Goal: Check status: Check status

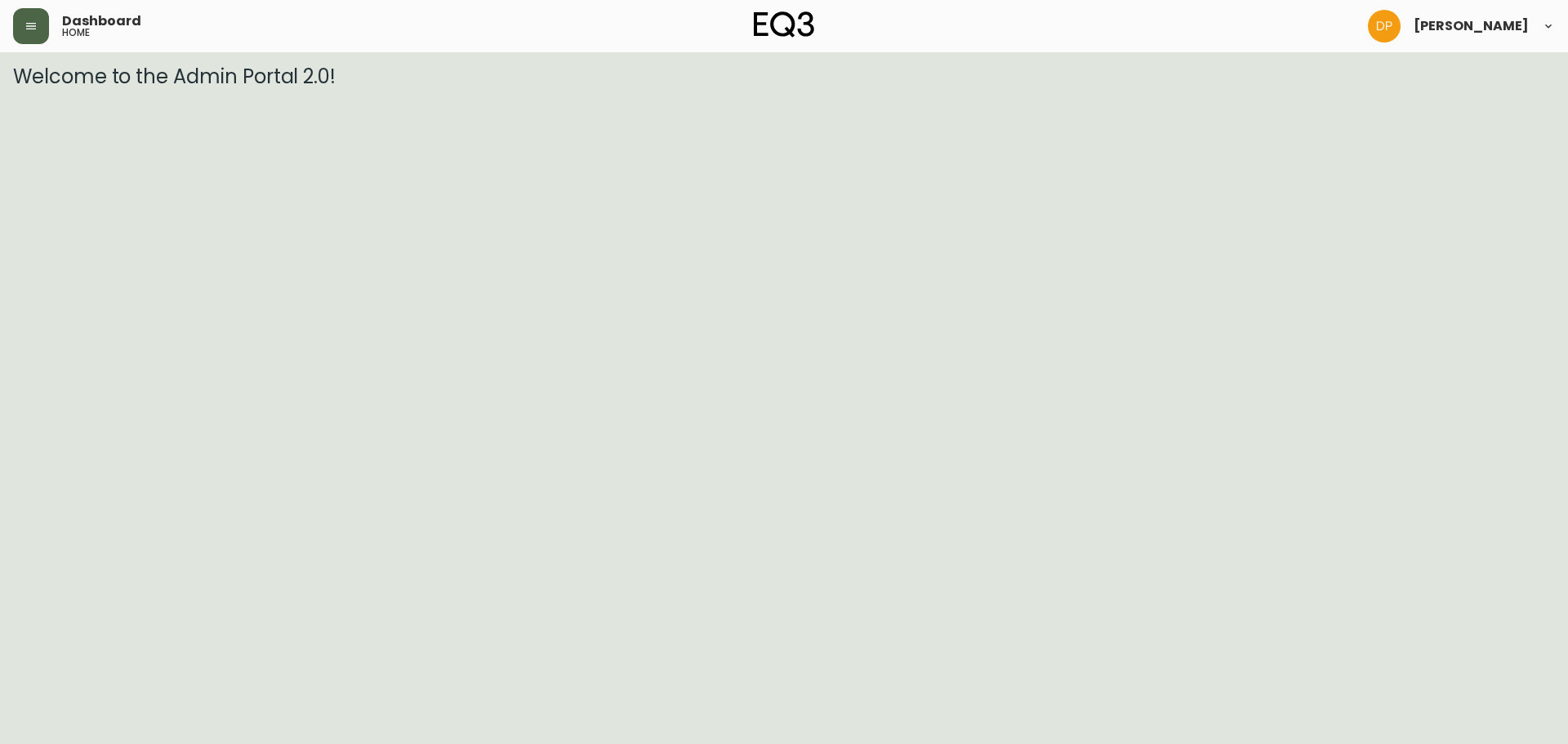
click at [24, 25] on icon "button" at bounding box center [30, 25] width 13 height 13
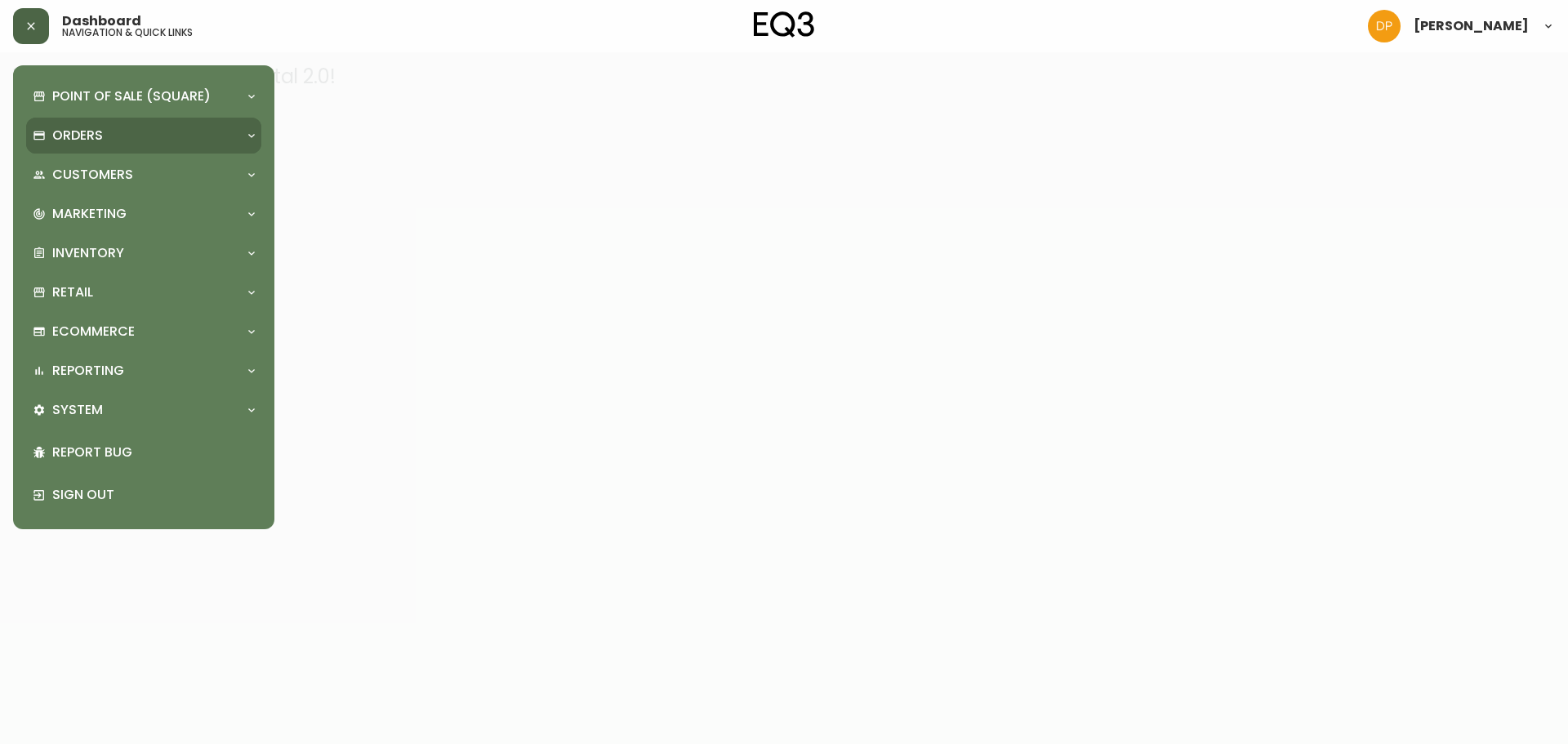
click at [98, 126] on p "Orders" at bounding box center [78, 135] width 51 height 17
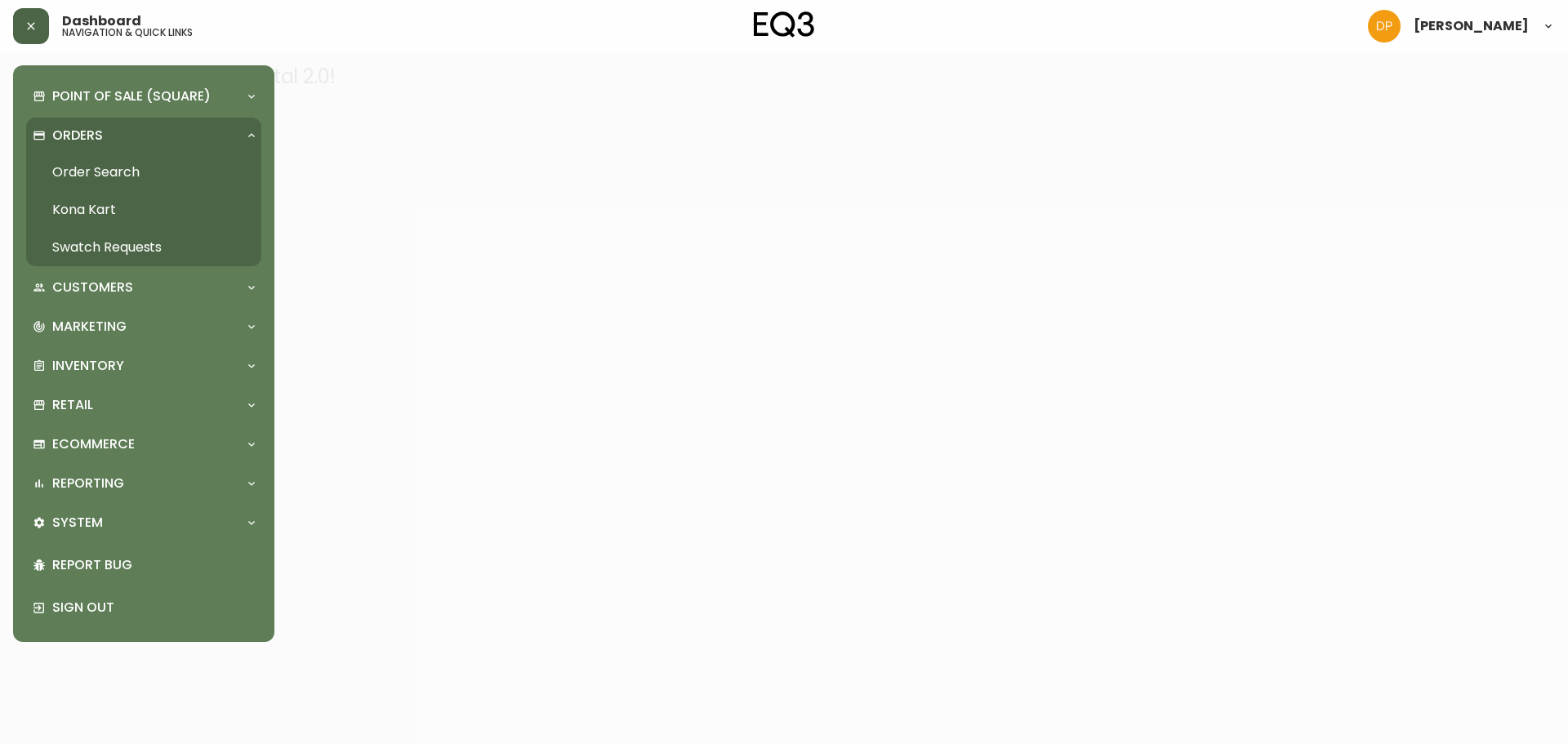
click at [104, 177] on link "Order Search" at bounding box center [144, 172] width 235 height 38
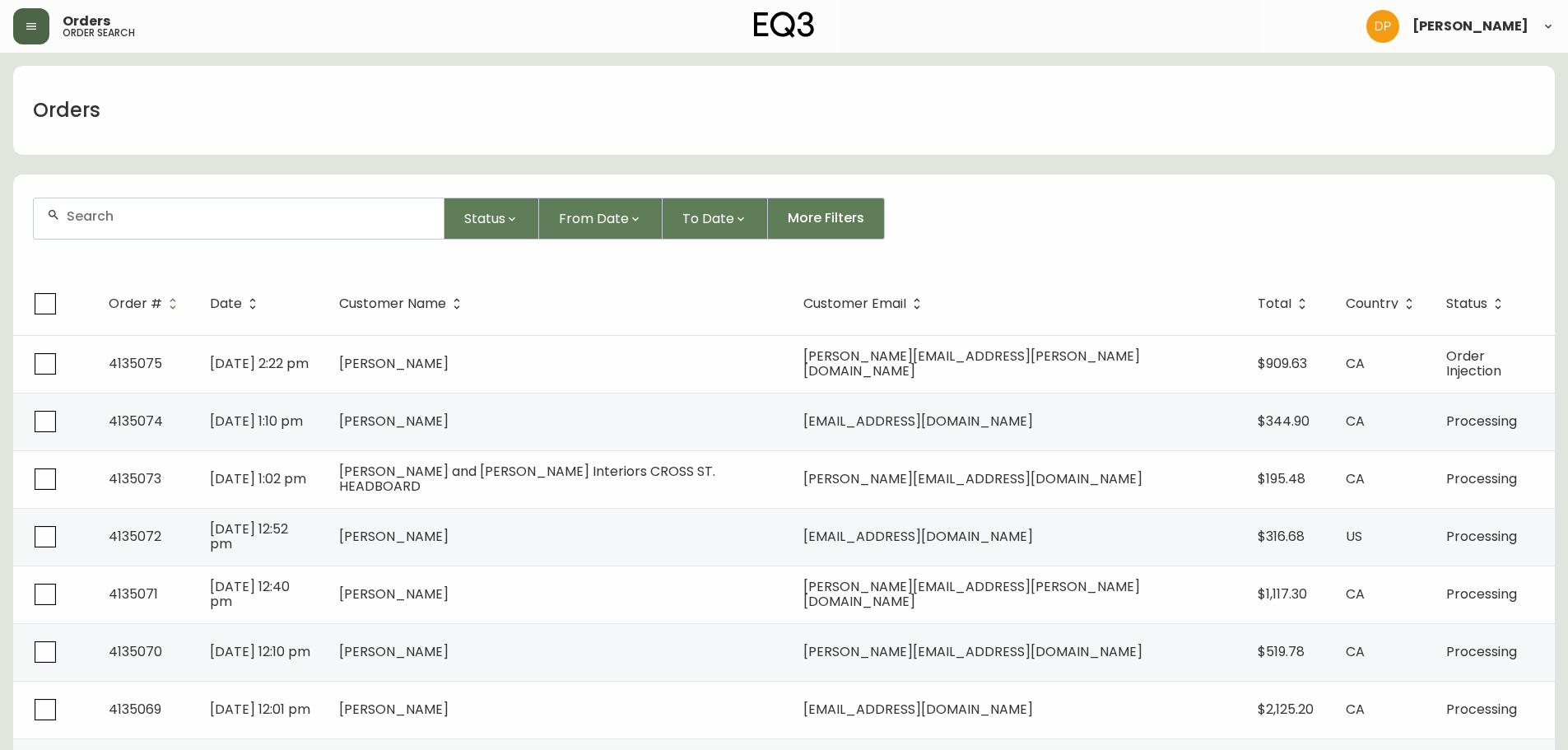
click at [106, 211] on input "text" at bounding box center [248, 216] width 363 height 16
type input "4134831"
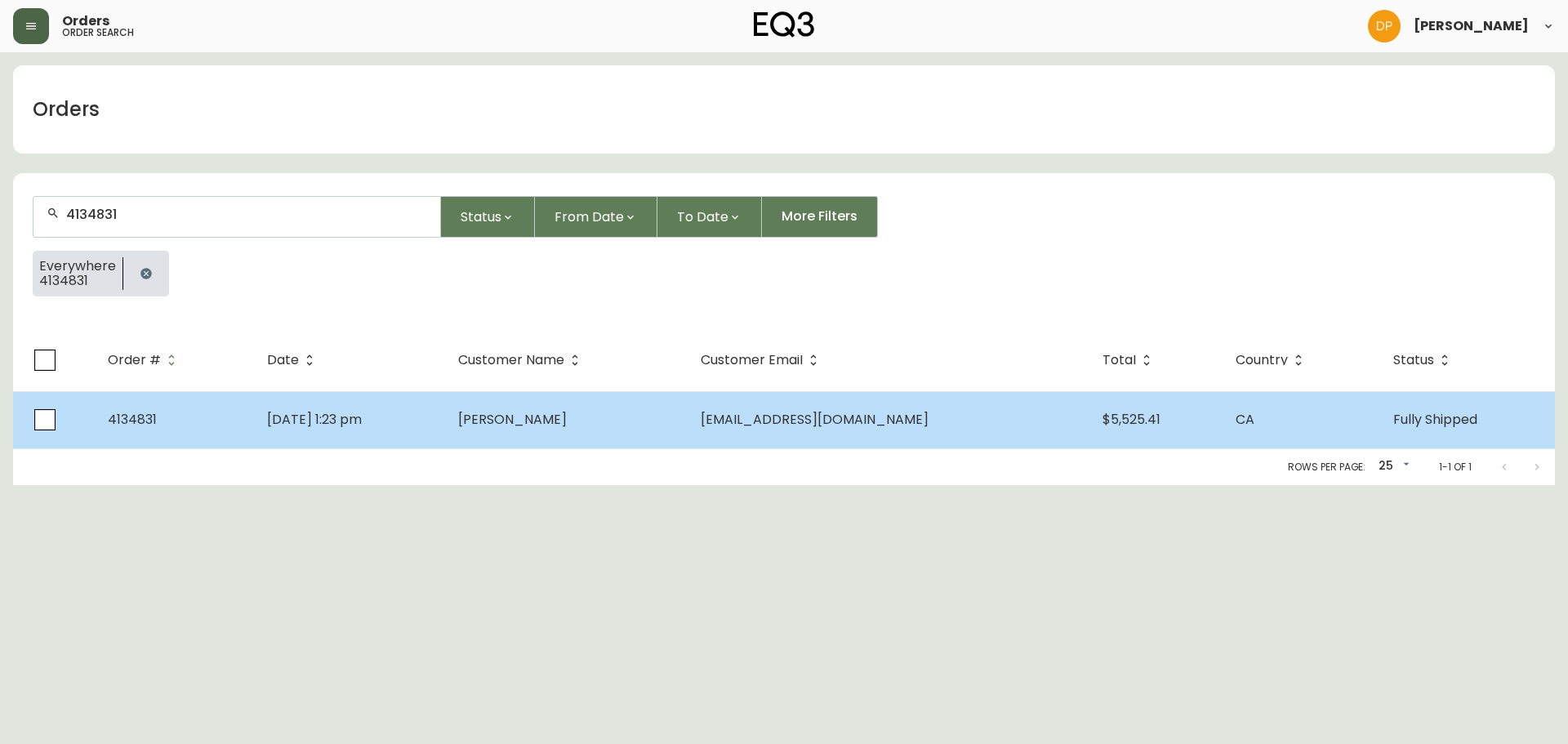
click at [632, 414] on td "[PERSON_NAME]" at bounding box center [566, 420] width 243 height 57
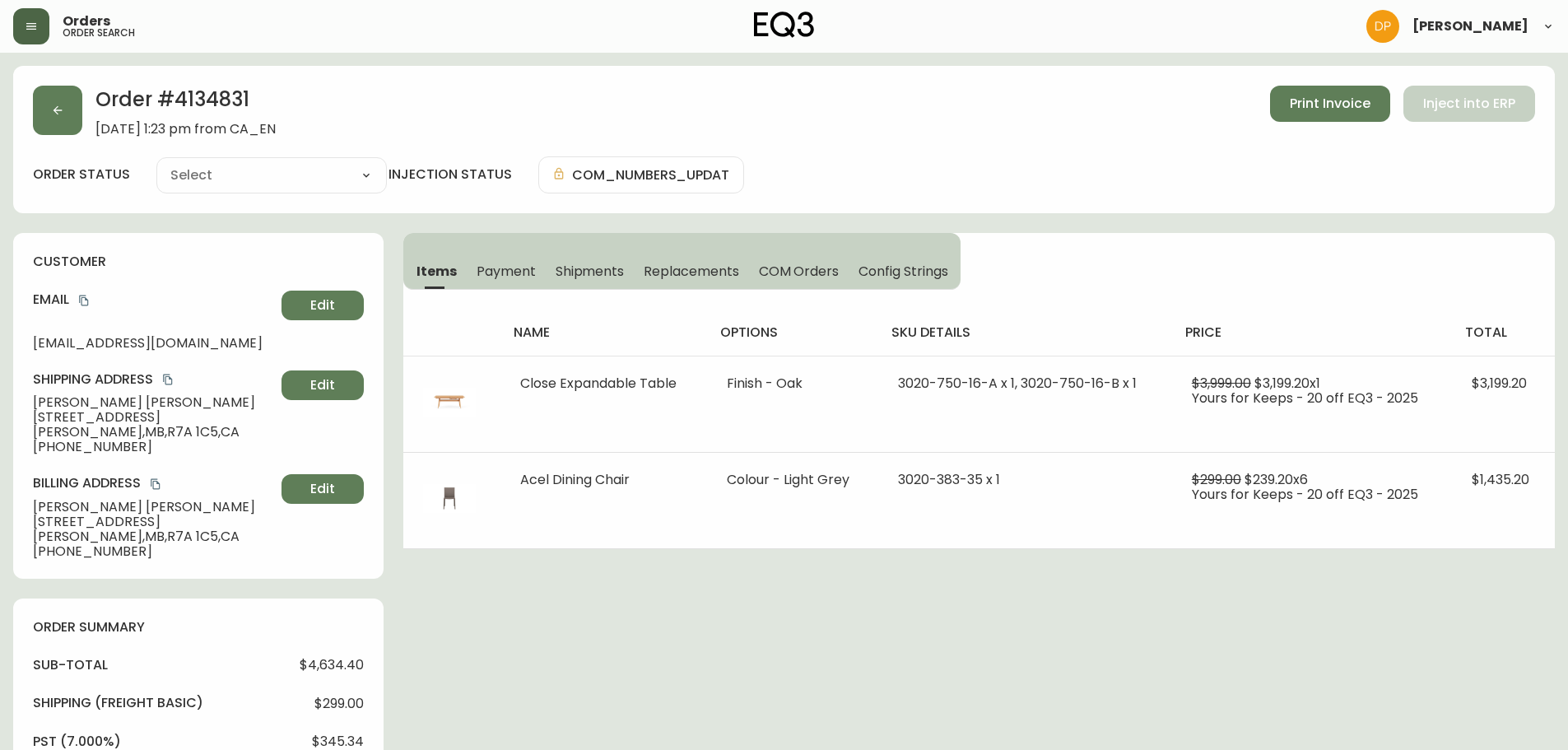
type input "Fully Shipped"
select select "FULLY_SHIPPED"
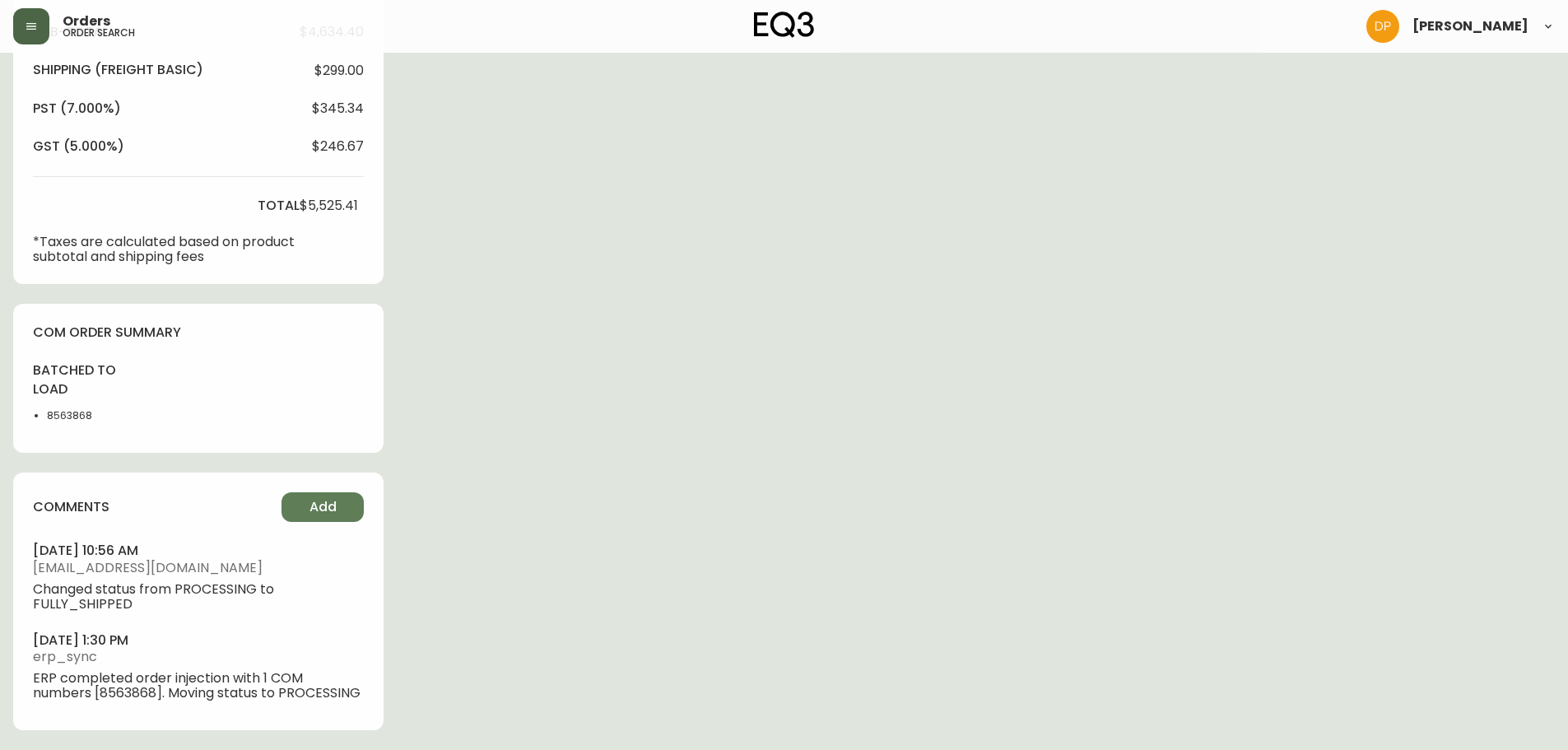
scroll to position [154, 0]
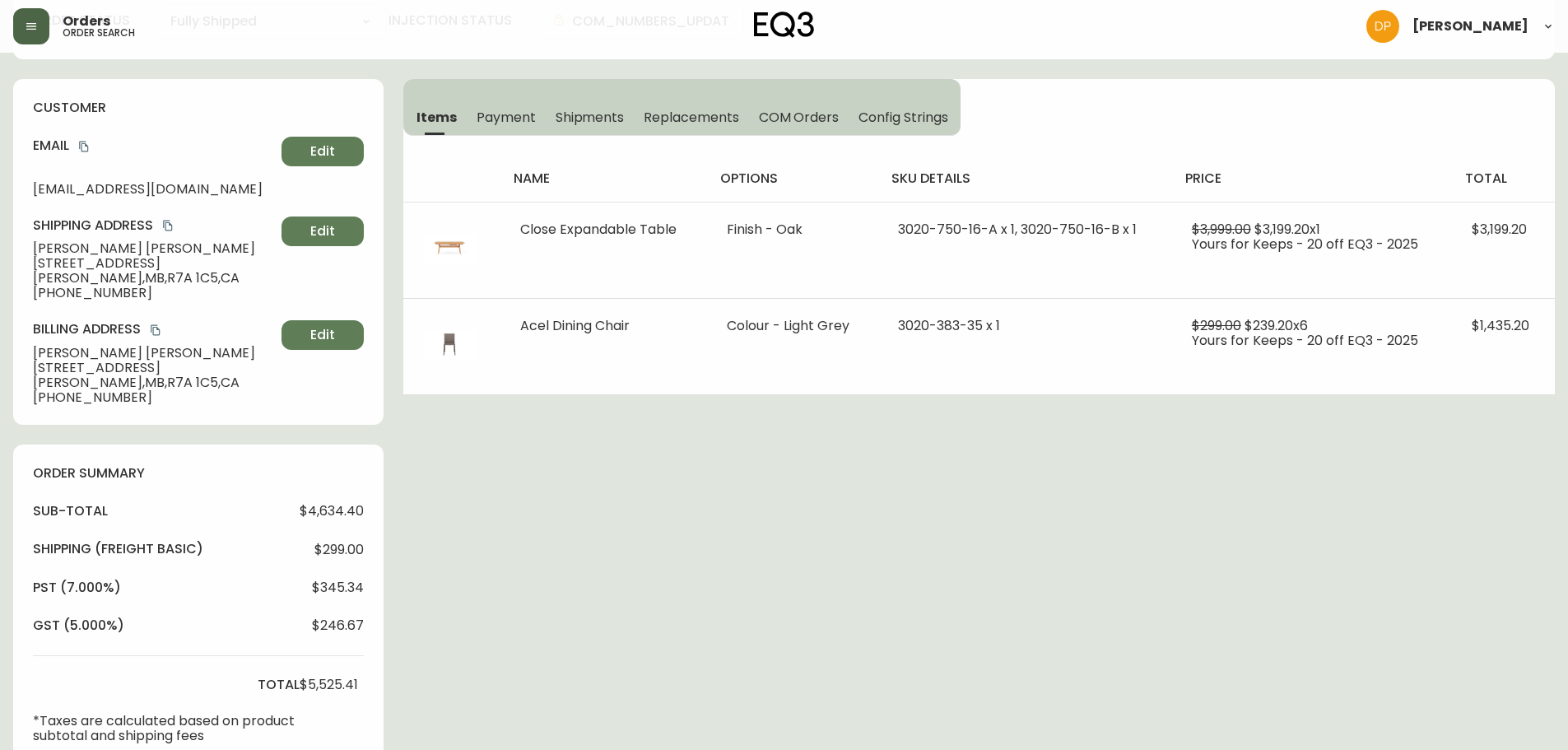
click at [613, 118] on span "Shipments" at bounding box center [590, 117] width 70 height 18
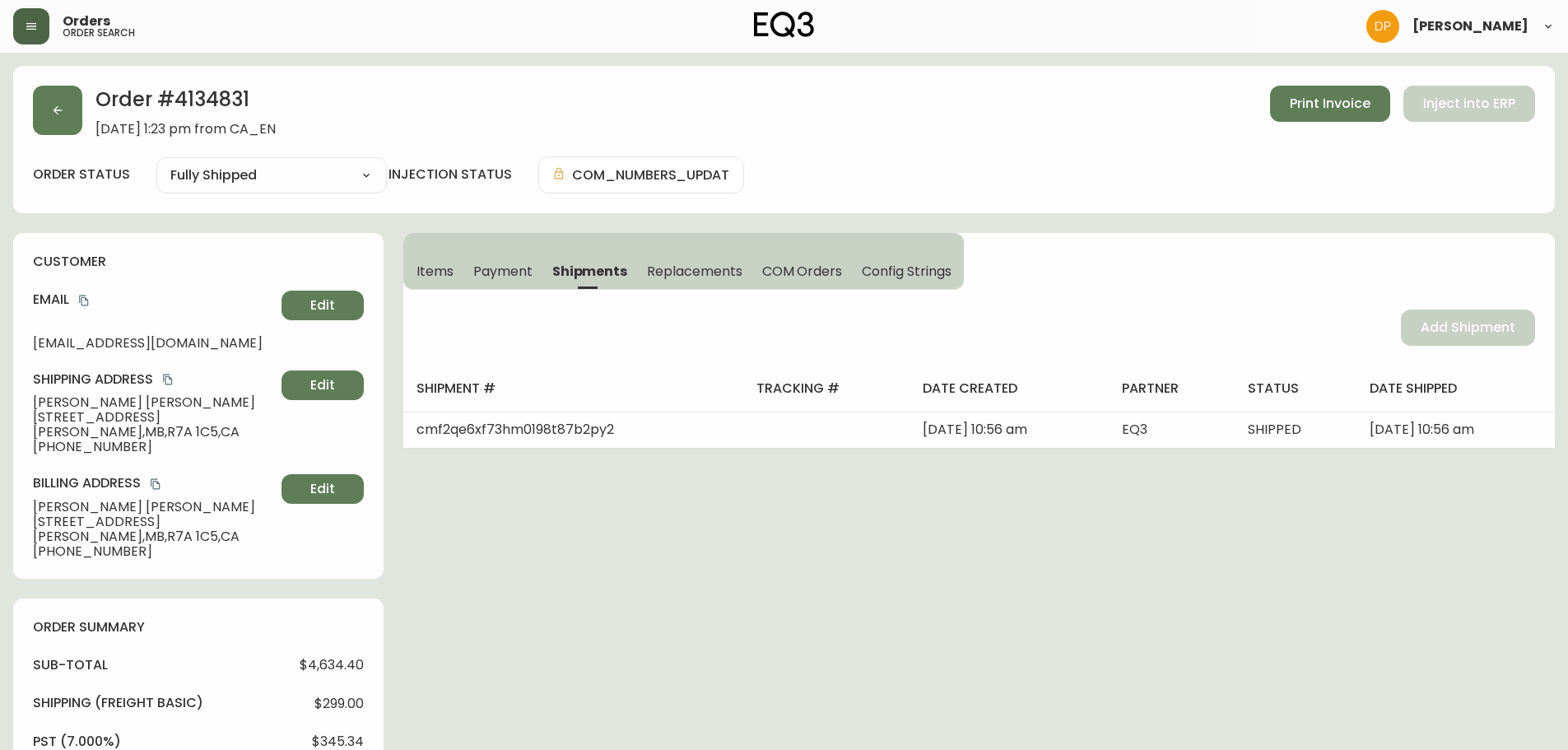
click at [196, 98] on h2 "Order # 4134831" at bounding box center [185, 103] width 180 height 36
copy h2 "4134831"
click at [442, 616] on div "Order # 4134831 [DATE] 1:23 pm from CA_EN Print Invoice Inject into ERP order s…" at bounding box center [784, 724] width 1542 height 1317
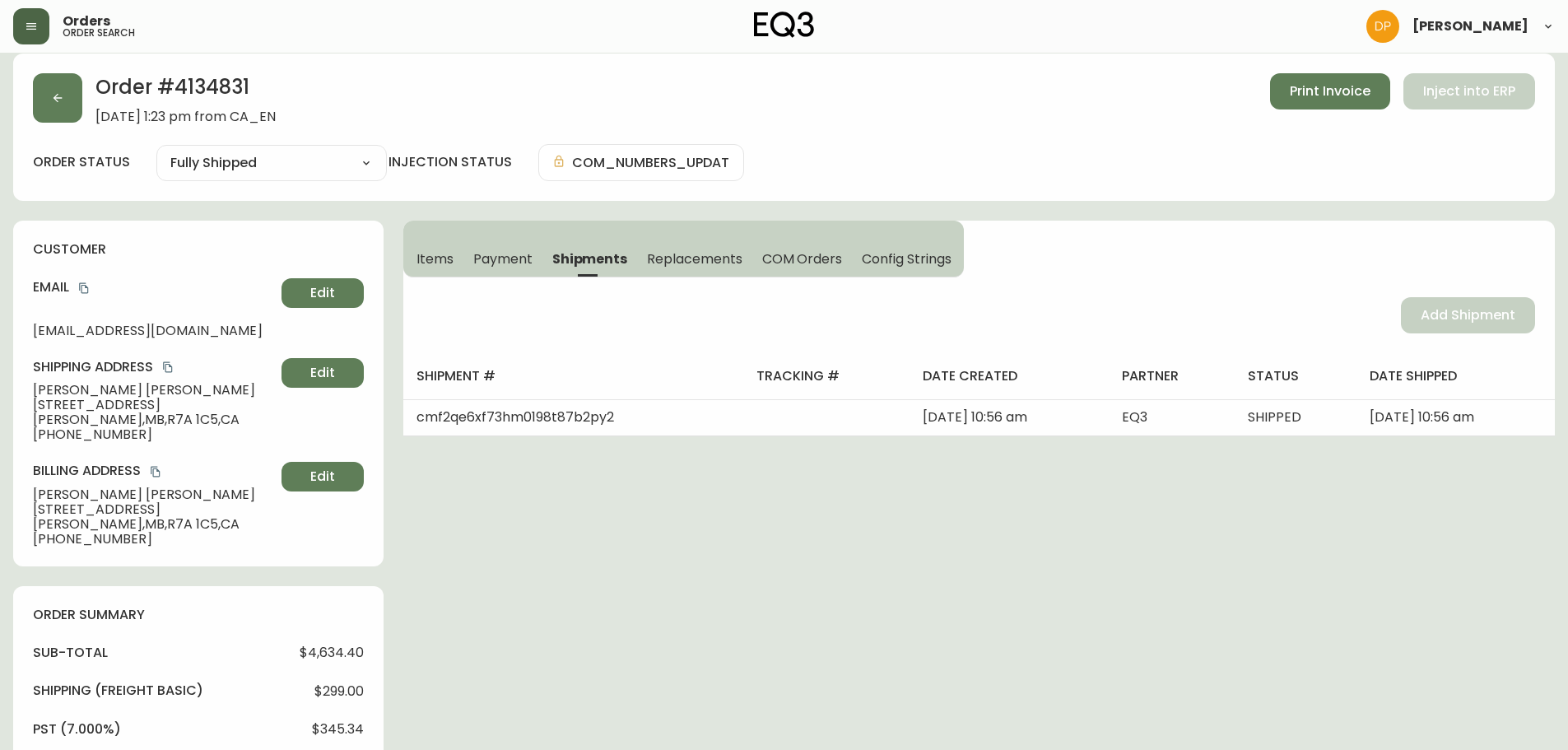
scroll to position [493, 0]
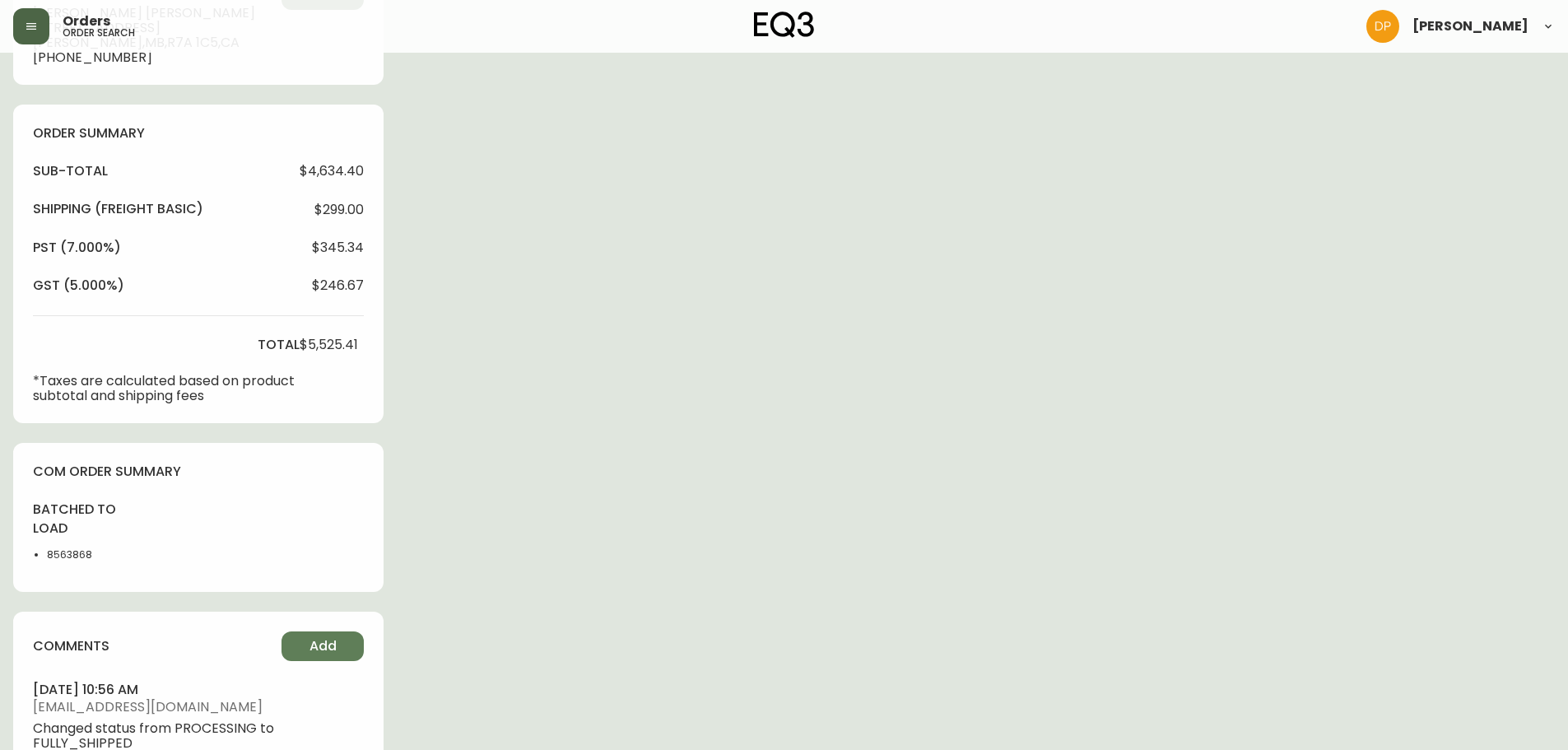
click at [76, 553] on li "8563868" at bounding box center [88, 554] width 83 height 15
copy li "8563868"
click at [533, 644] on div "Order # 4134831 [DATE] 1:23 pm from CA_EN Print Invoice Inject into ERP order s…" at bounding box center [784, 230] width 1542 height 1317
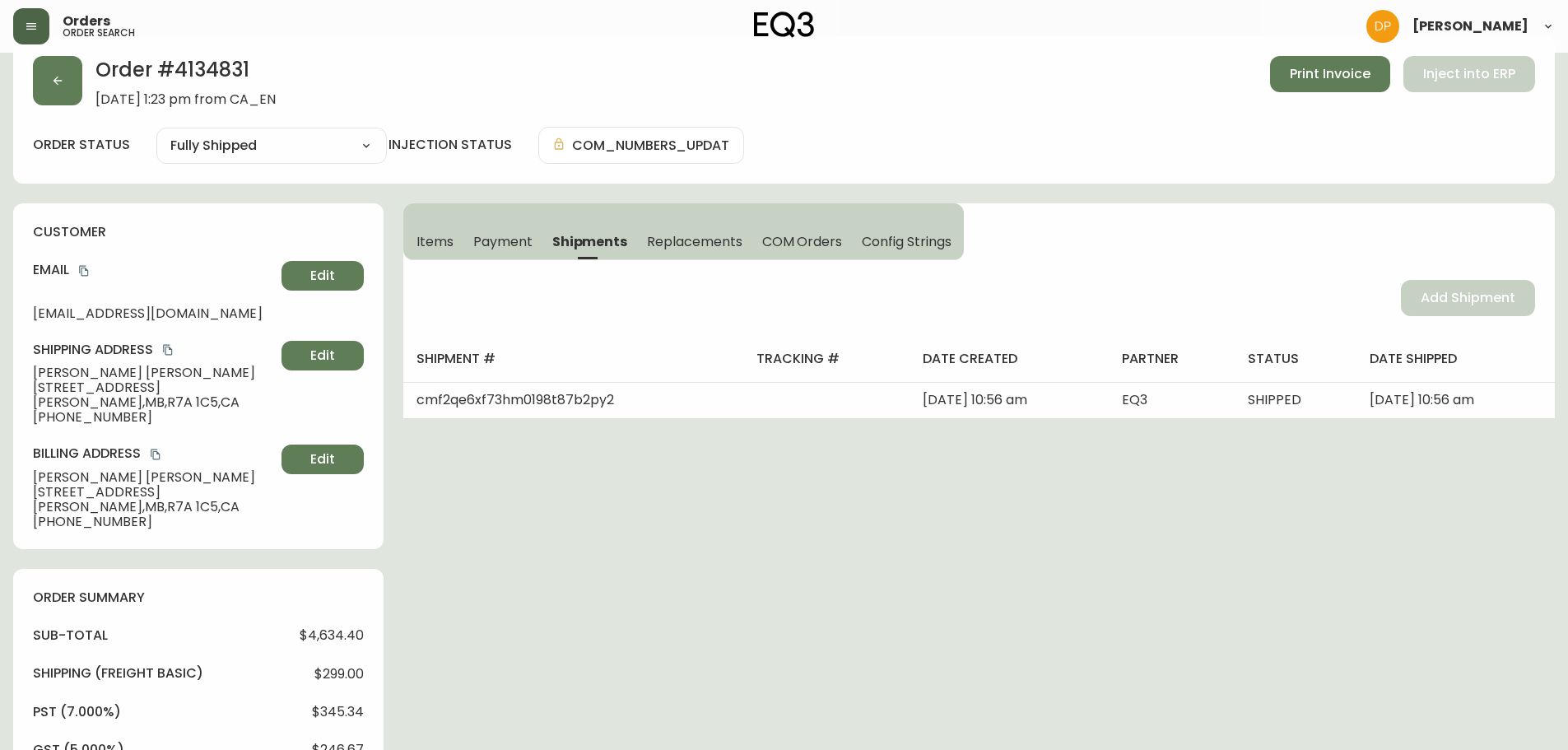
scroll to position [0, 0]
